Goal: Transaction & Acquisition: Book appointment/travel/reservation

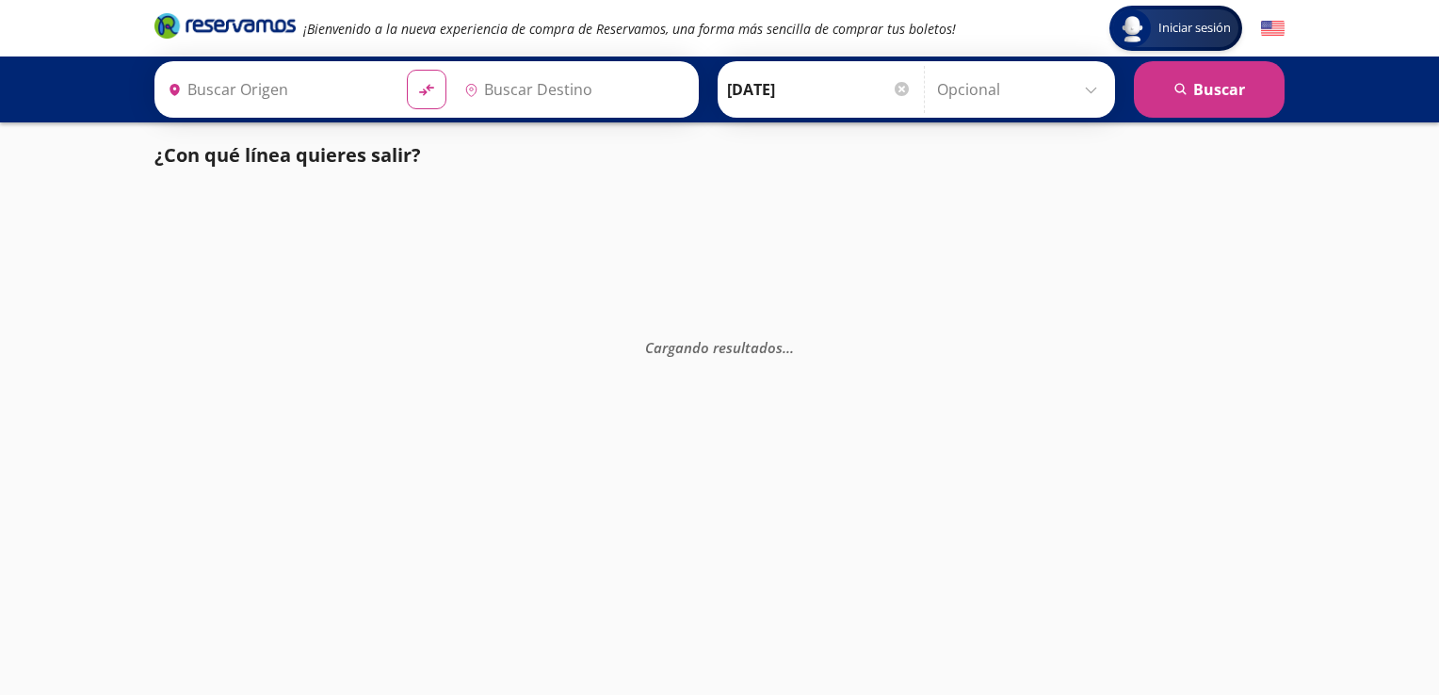
type input "[PERSON_NAME] de Querétaro, [GEOGRAPHIC_DATA]"
type input "[GEOGRAPHIC_DATA], [GEOGRAPHIC_DATA]"
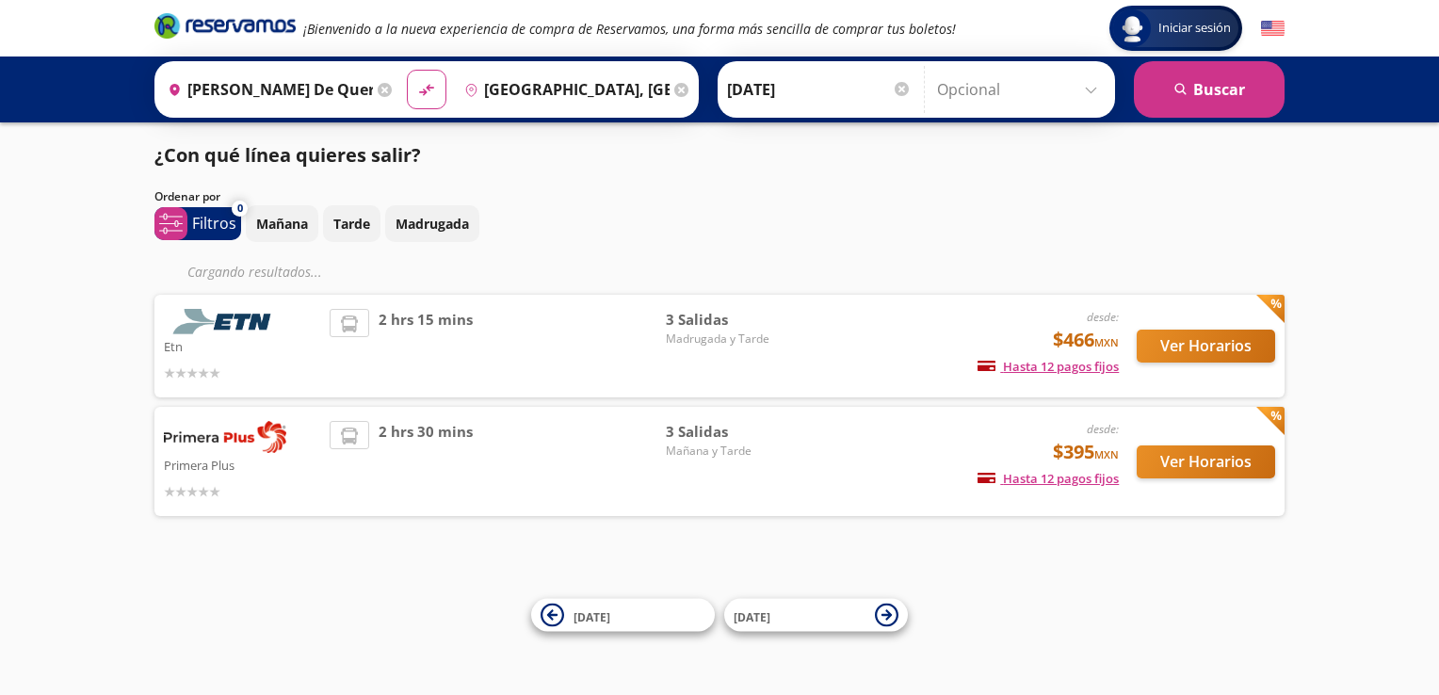
click at [686, 325] on span "3 Salidas" at bounding box center [732, 320] width 132 height 22
click at [1210, 346] on button "Ver Horarios" at bounding box center [1206, 346] width 138 height 33
click at [1176, 455] on button "Ver Horarios" at bounding box center [1206, 461] width 138 height 33
